Goal: Find specific fact: Find contact information

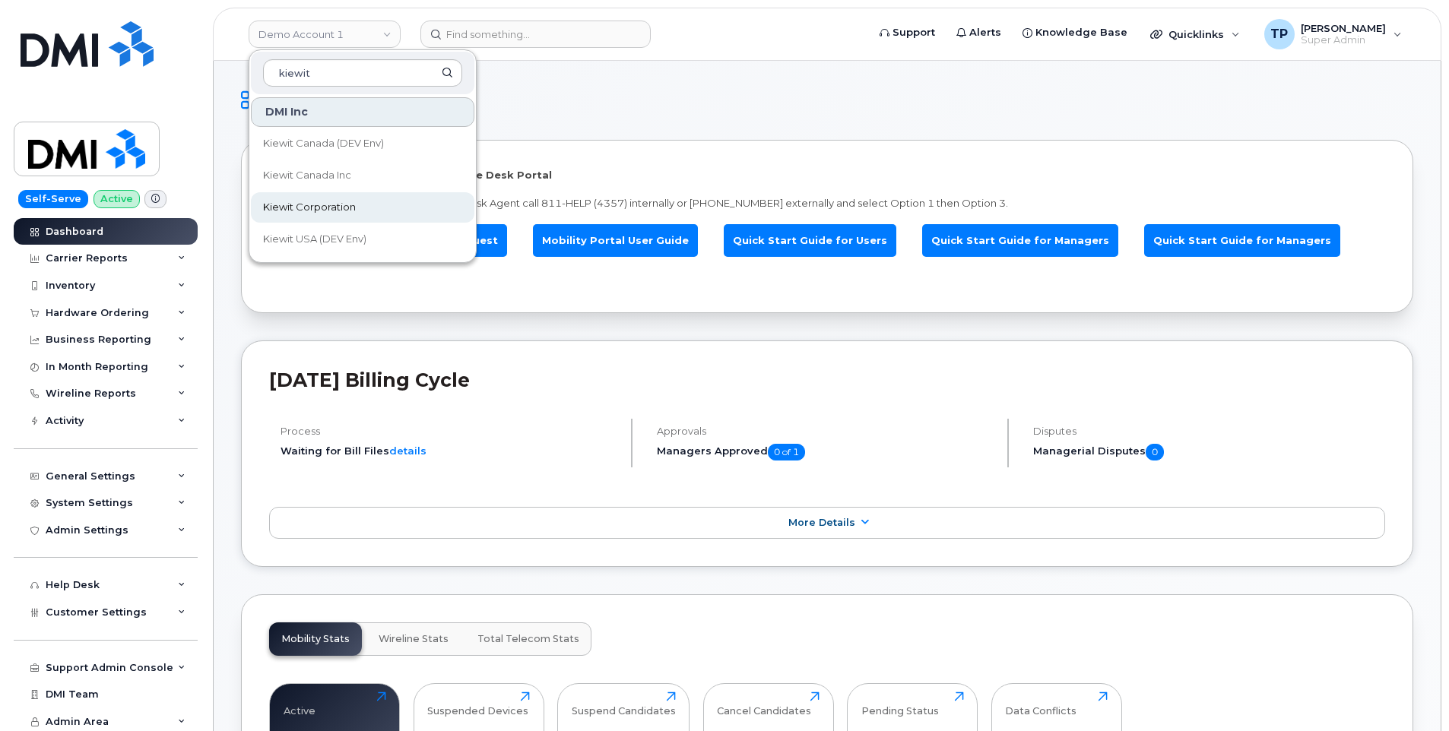
type input "kiewit"
click at [363, 207] on link "Kiewit Corporation" at bounding box center [362, 207] width 223 height 30
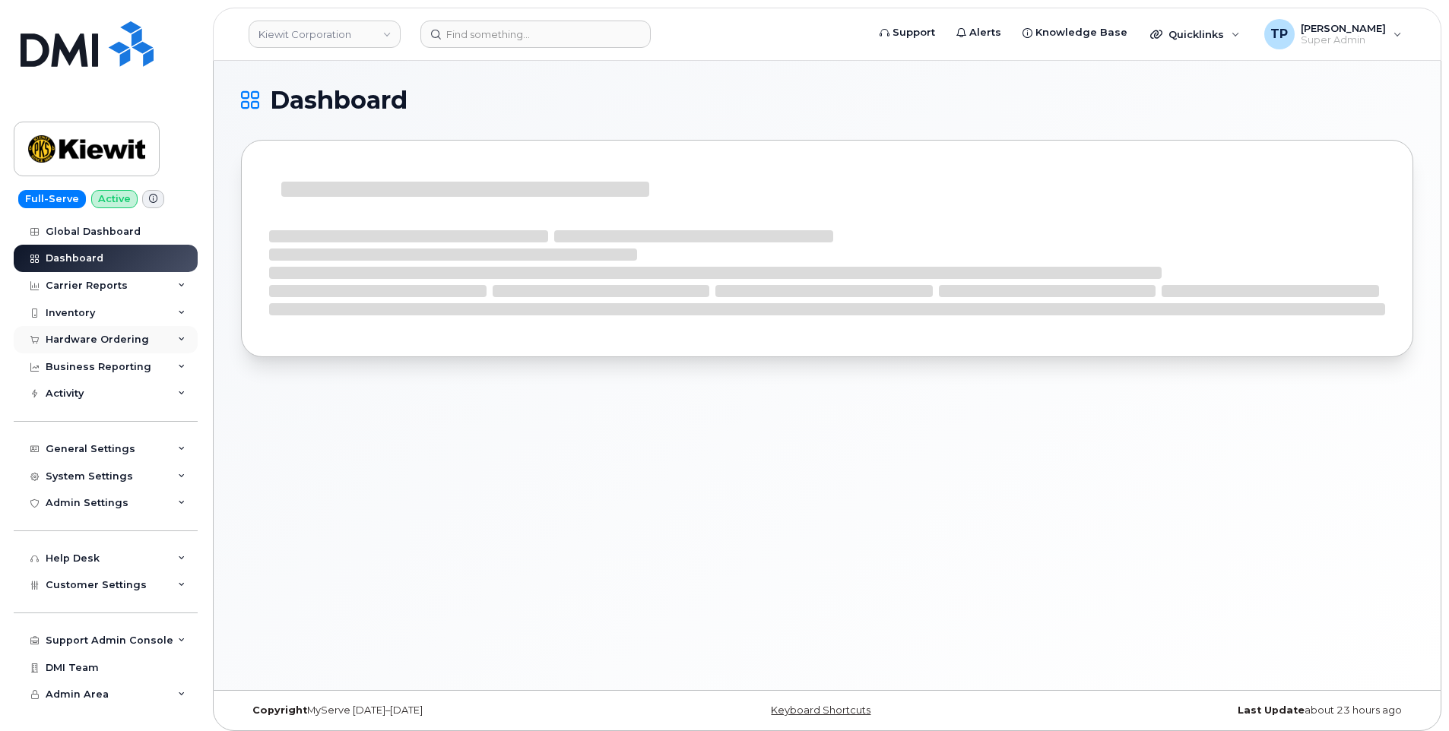
click at [179, 342] on icon at bounding box center [182, 340] width 8 height 8
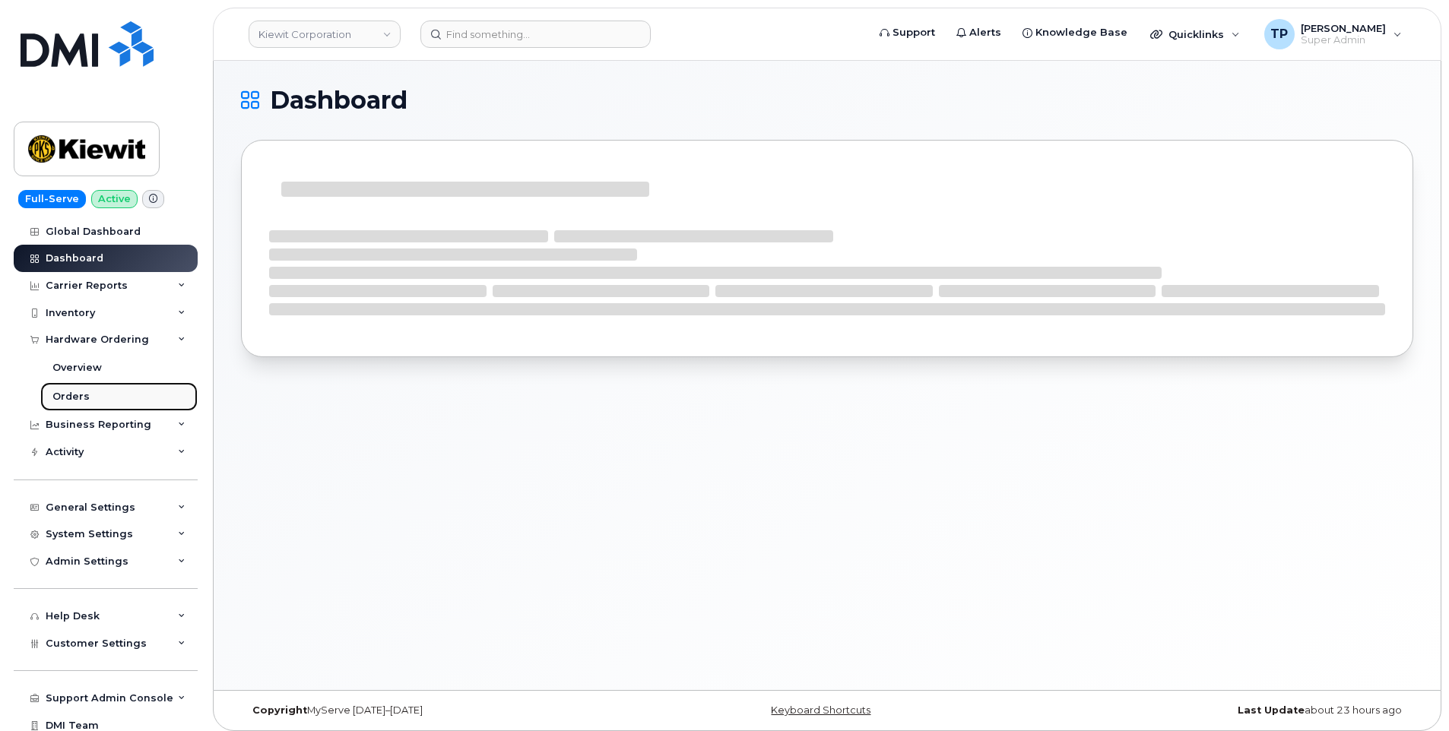
click at [96, 397] on link "Orders" at bounding box center [118, 396] width 157 height 29
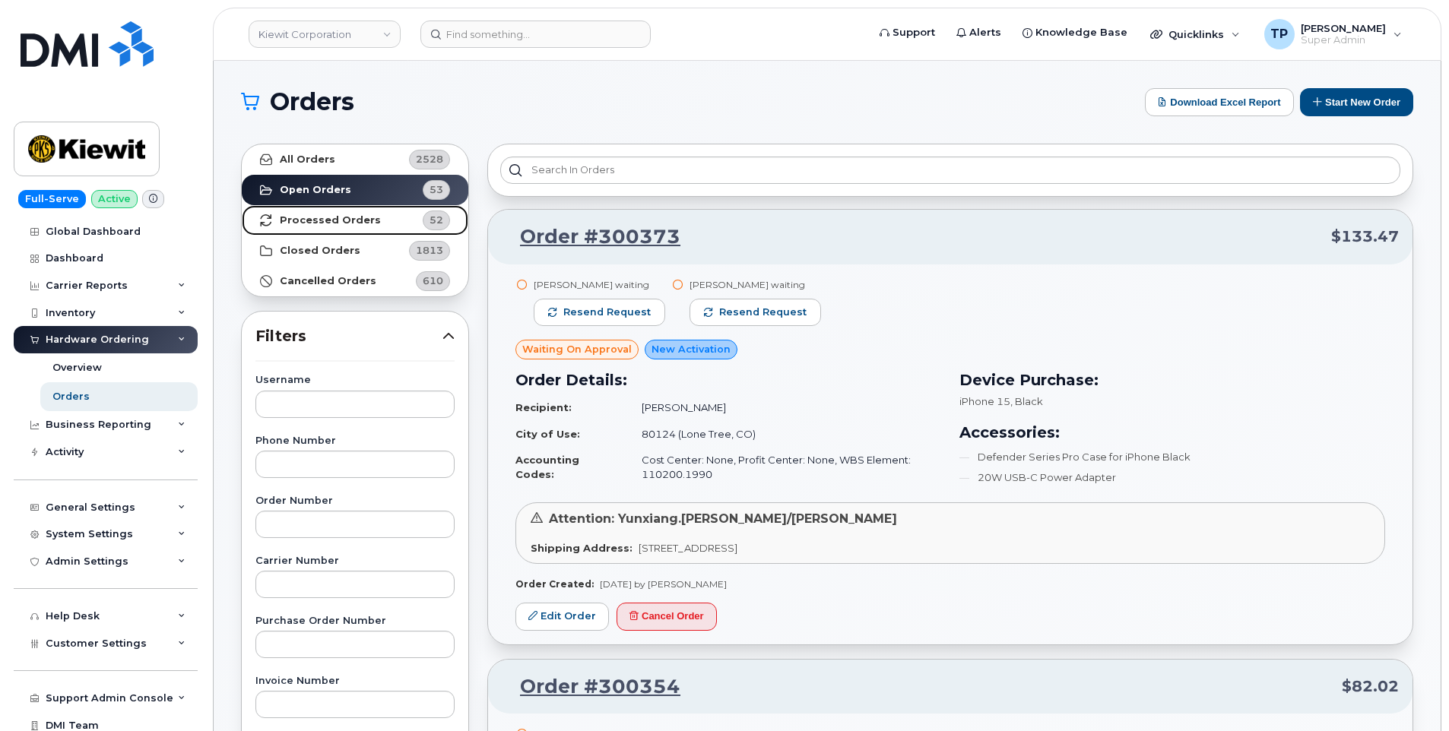
click at [354, 220] on strong "Processed Orders" at bounding box center [330, 220] width 101 height 12
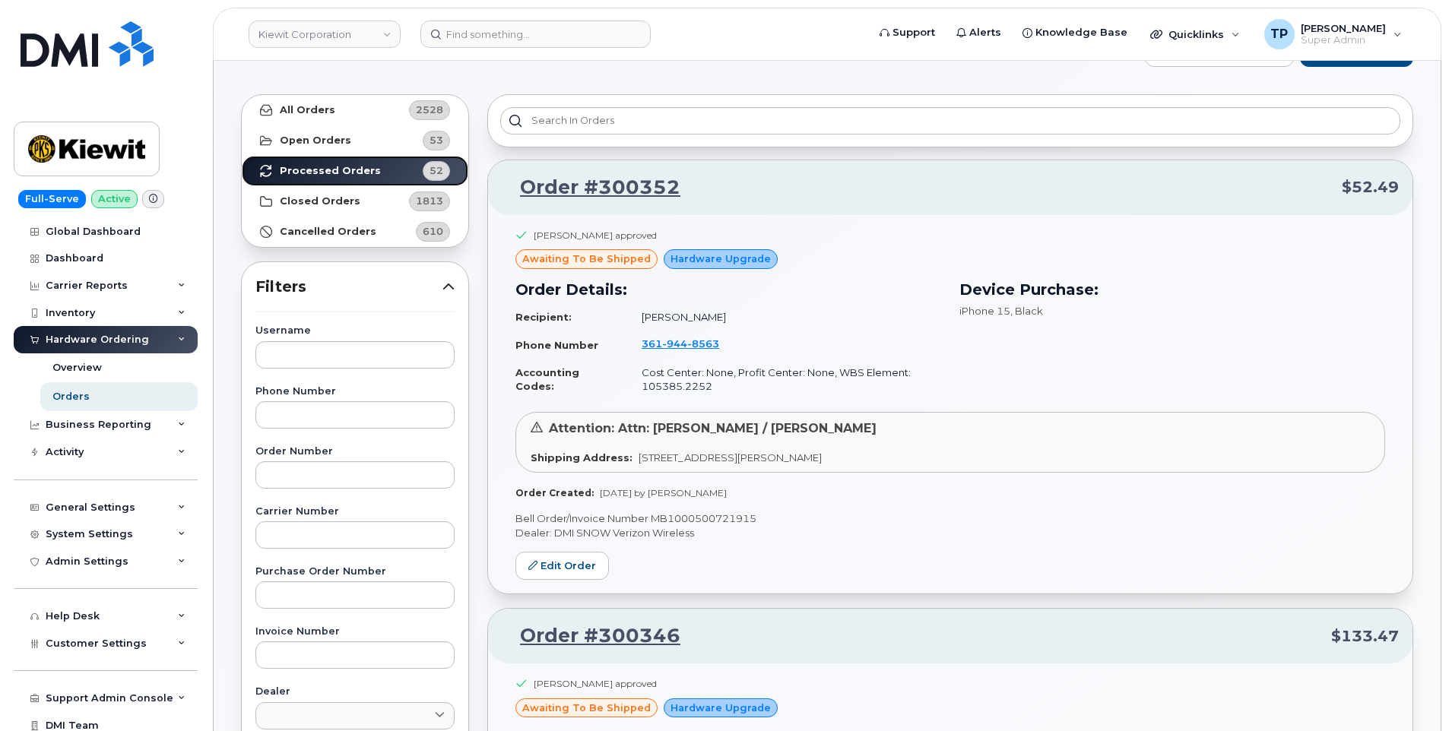
scroll to position [76, 0]
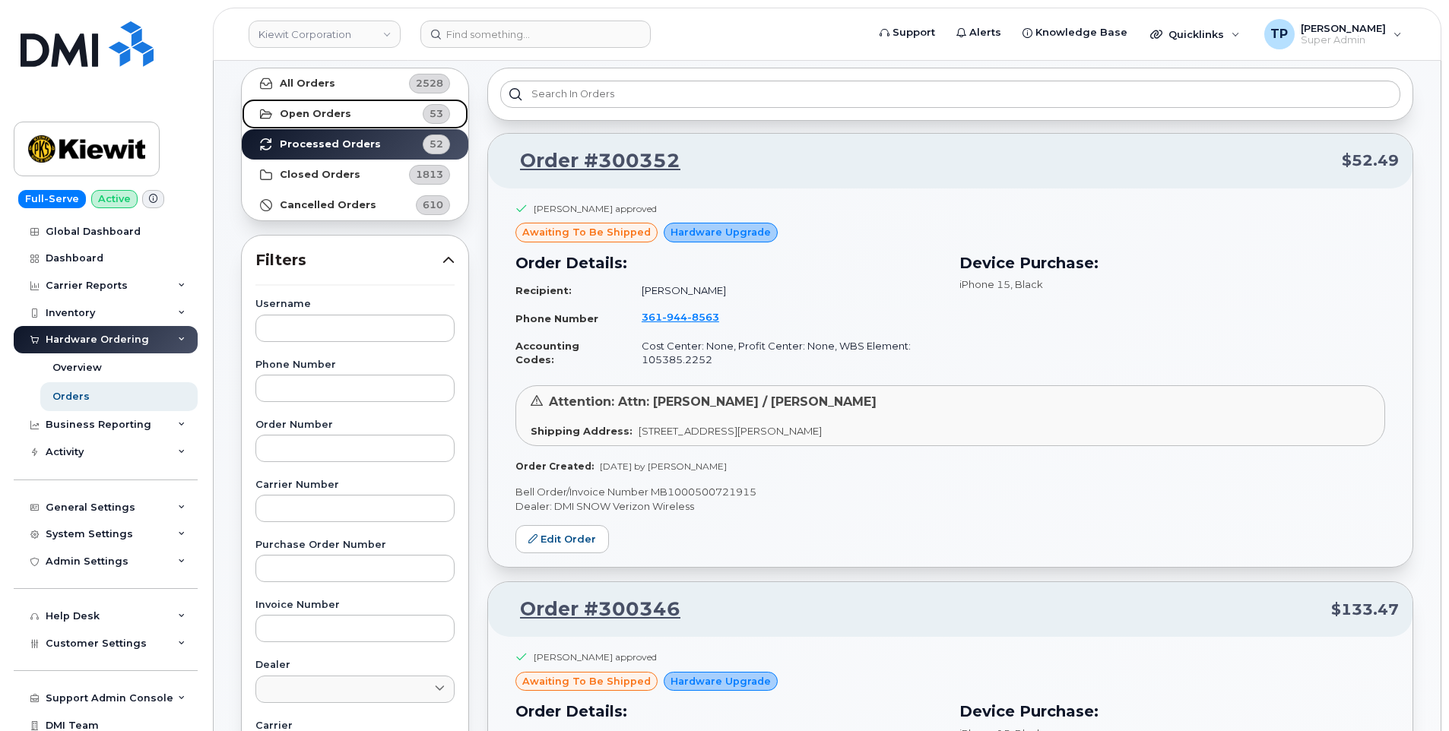
click at [297, 113] on strong "Open Orders" at bounding box center [315, 114] width 71 height 12
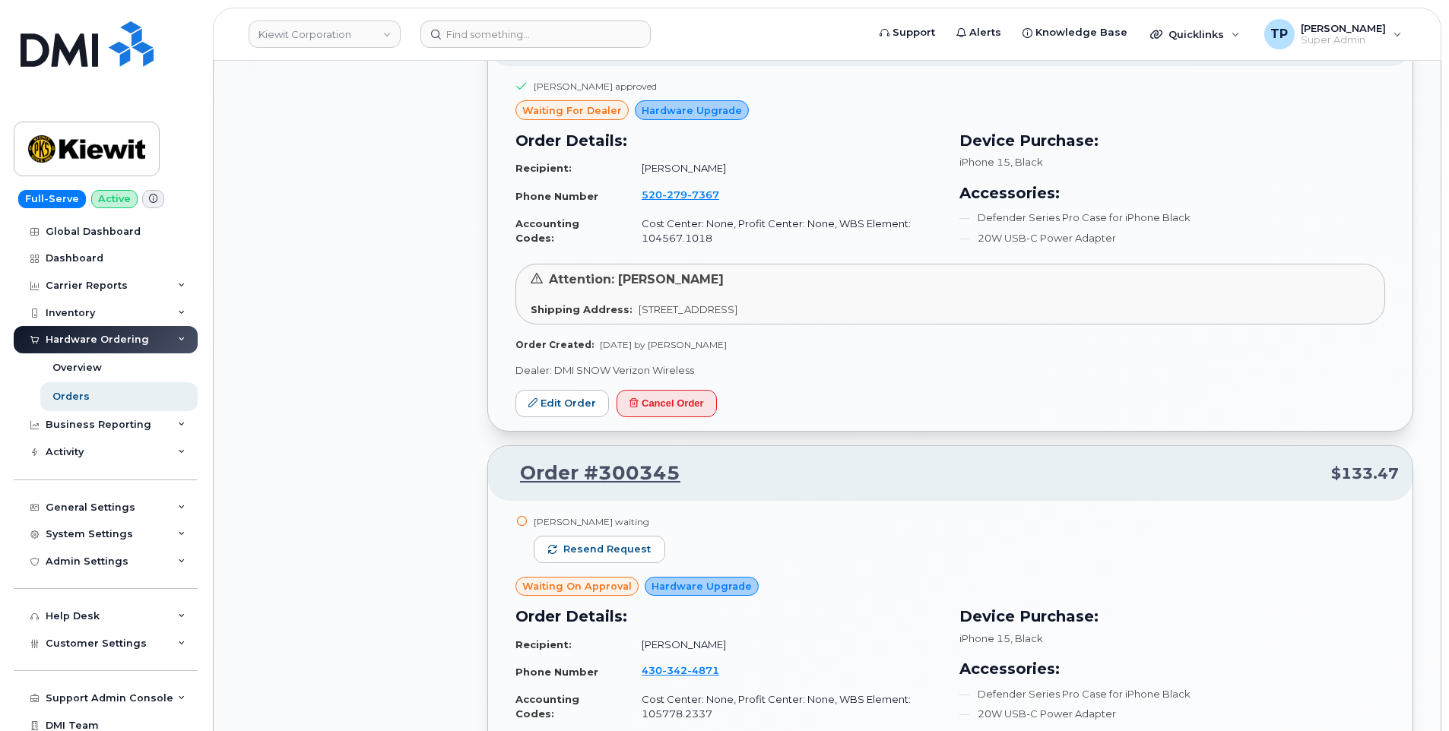
scroll to position [1520, 0]
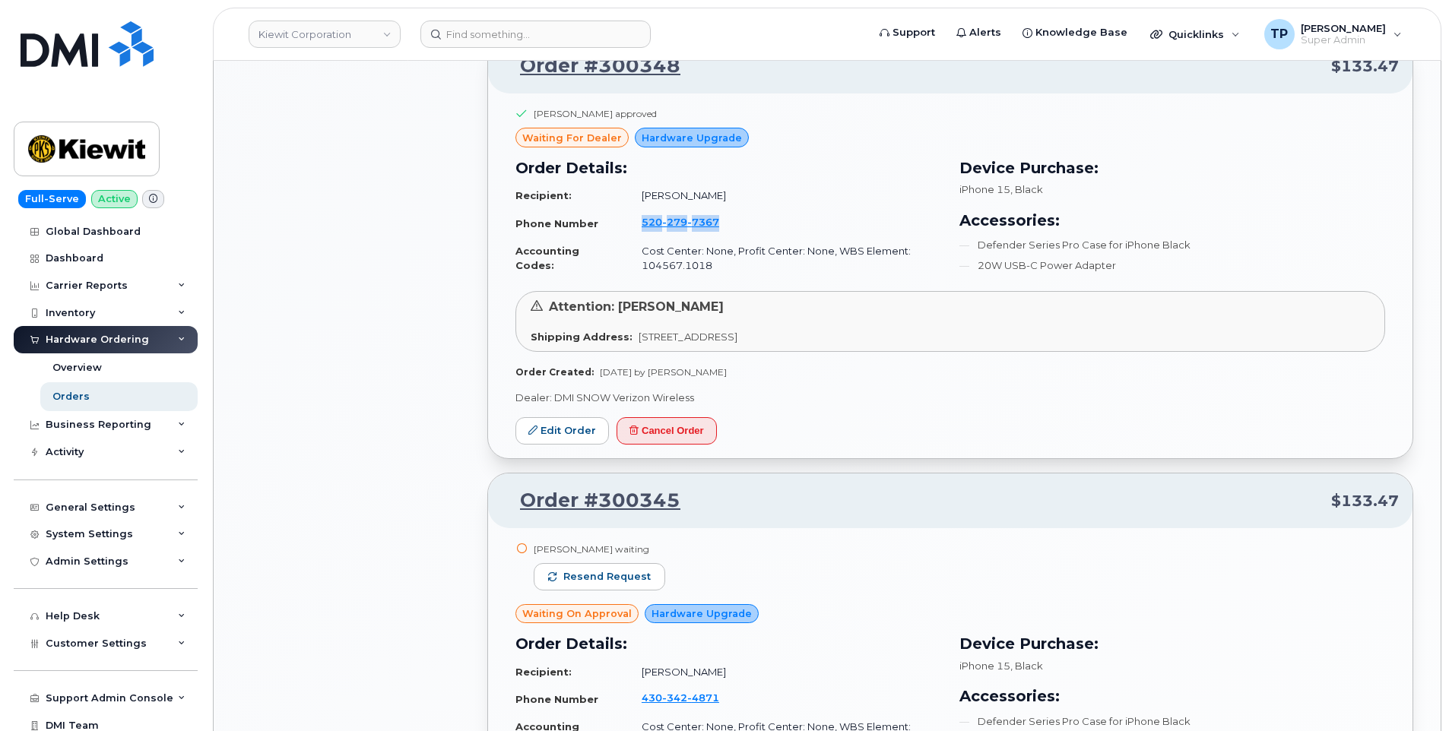
drag, startPoint x: 635, startPoint y: 221, endPoint x: 712, endPoint y: 217, distance: 77.7
click at [712, 217] on td "520 279 7367" at bounding box center [784, 223] width 313 height 29
copy span "520 279 7367"
